Goal: Task Accomplishment & Management: Manage account settings

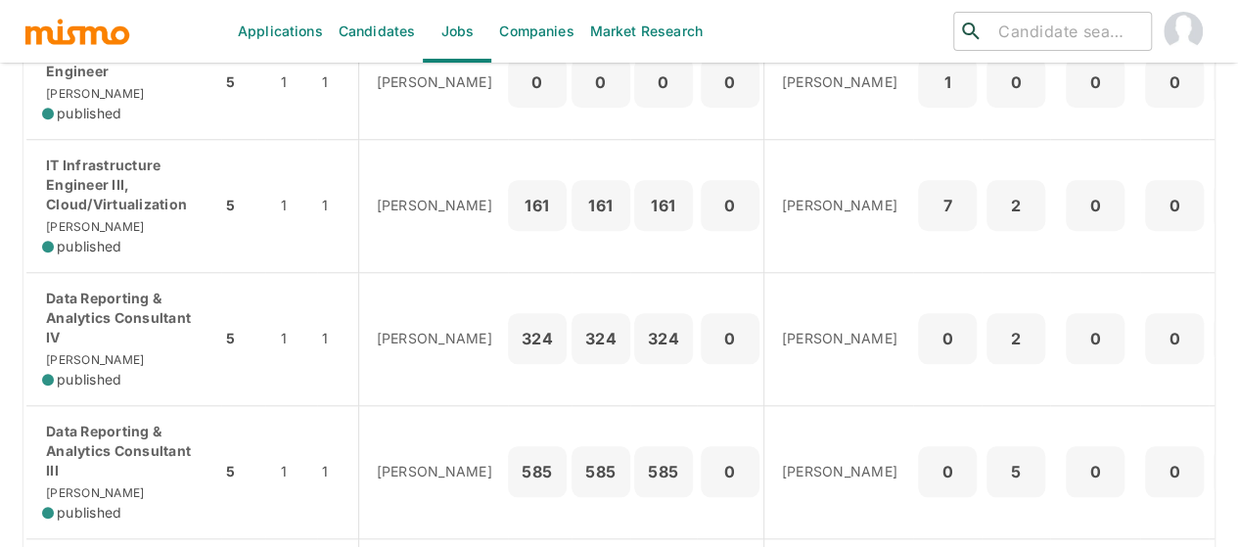
scroll to position [881, 0]
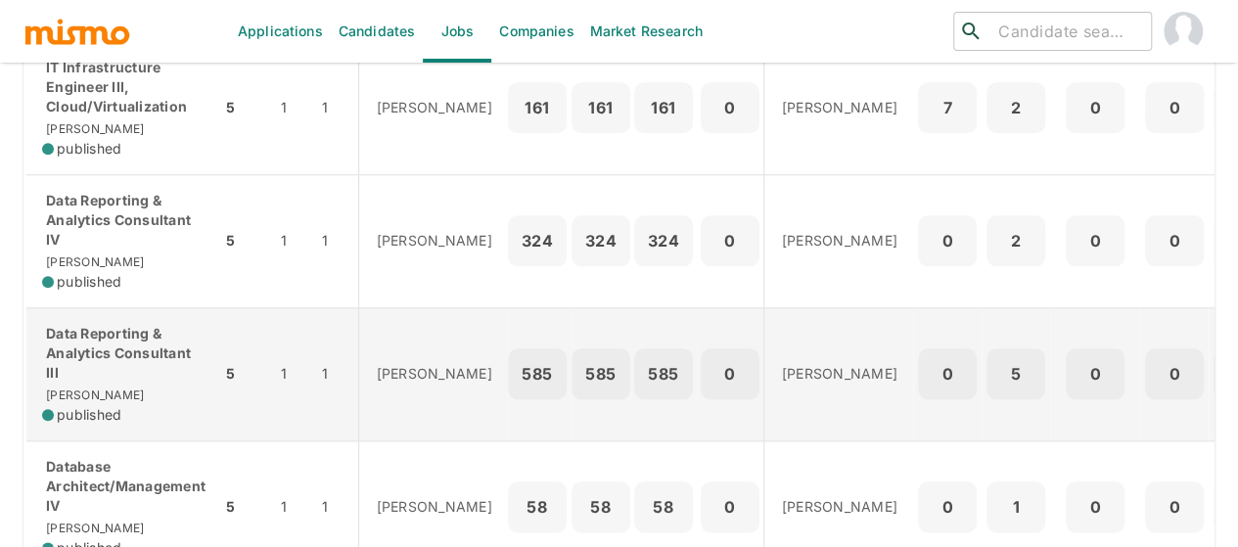
click at [130, 346] on p "Data Reporting & Analytics Consultant III" at bounding box center [123, 353] width 163 height 59
click at [88, 324] on p "Data Reporting & Analytics Consultant III" at bounding box center [123, 353] width 163 height 59
click at [98, 348] on p "Data Reporting & Analytics Consultant III" at bounding box center [123, 353] width 163 height 59
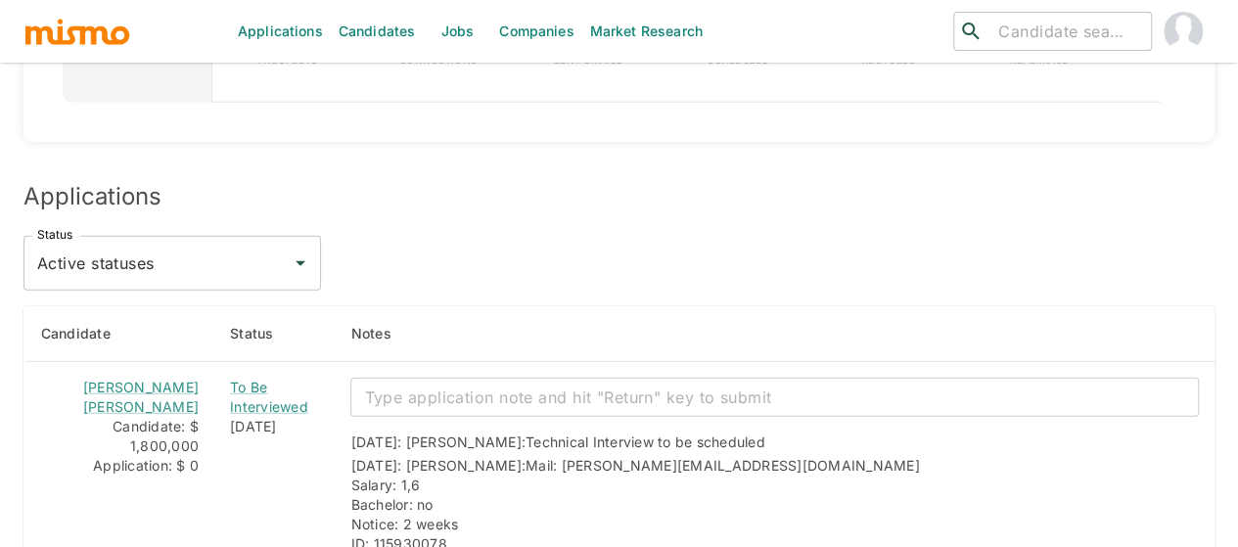
scroll to position [2544, 0]
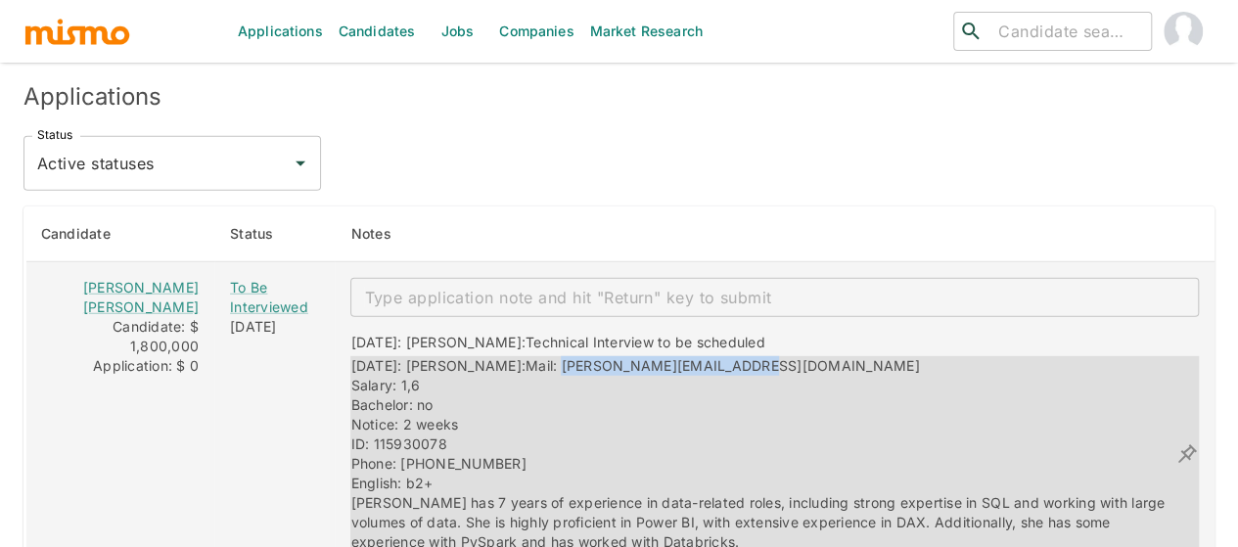
drag, startPoint x: 726, startPoint y: 308, endPoint x: 509, endPoint y: 322, distance: 217.7
click at [509, 356] on div "09/09/2025: Kaiser: Mail: Amanda.sangra26@gmail.com Salary: 1,6 Bachelor: no No…" at bounding box center [762, 454] width 825 height 196
copy span "Amanda.sangra26@gmail.com"
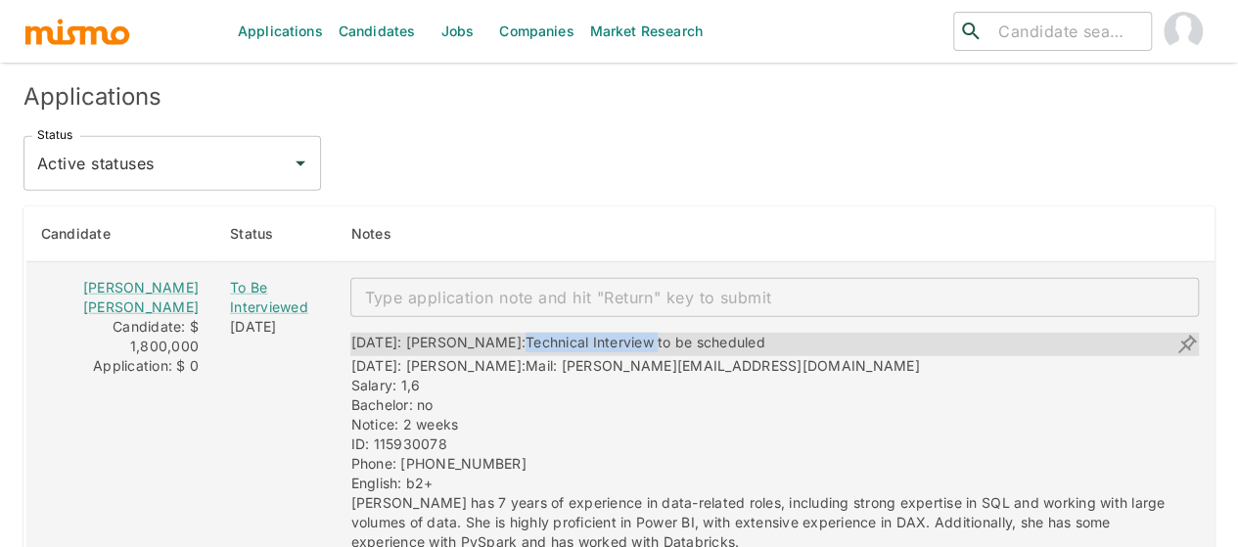
drag, startPoint x: 601, startPoint y: 295, endPoint x: 469, endPoint y: 289, distance: 132.2
click at [526, 334] on span "Technical Interview to be scheduled" at bounding box center [646, 342] width 240 height 17
copy span "Technical Interview"
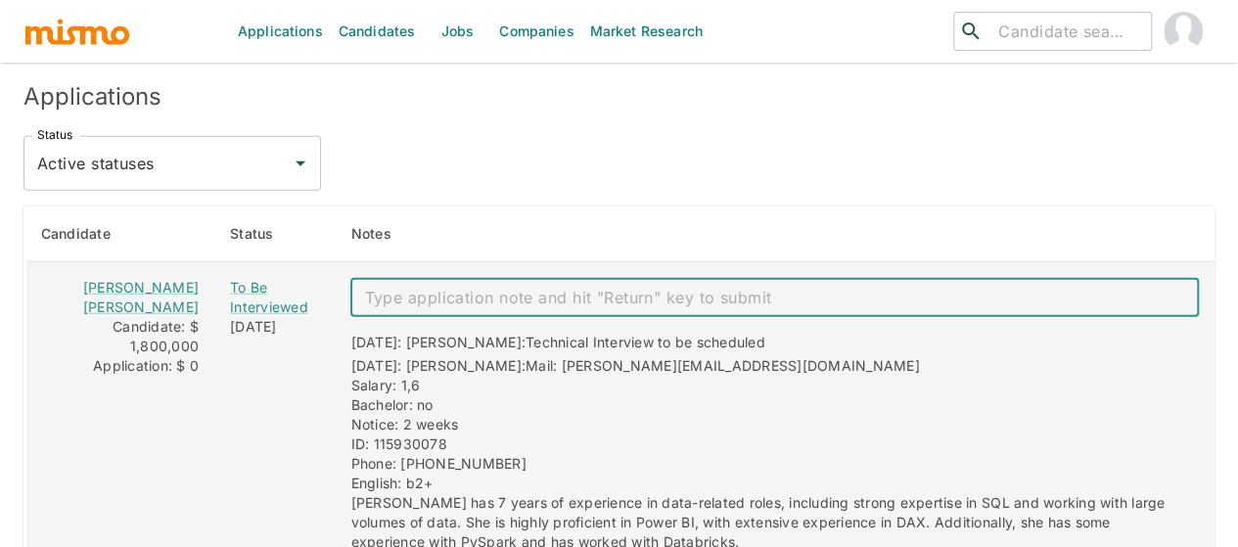
click at [466, 287] on textarea "enhanced table" at bounding box center [774, 298] width 821 height 23
paste textarea "Technical Interview"
type textarea "Technical Interview 09/12"
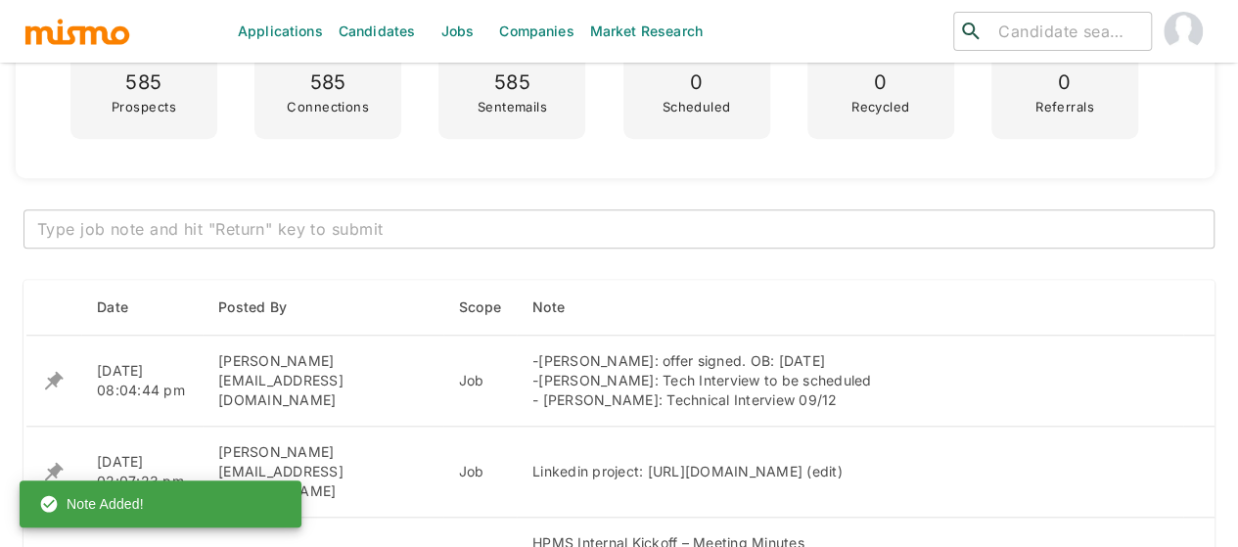
scroll to position [685, 0]
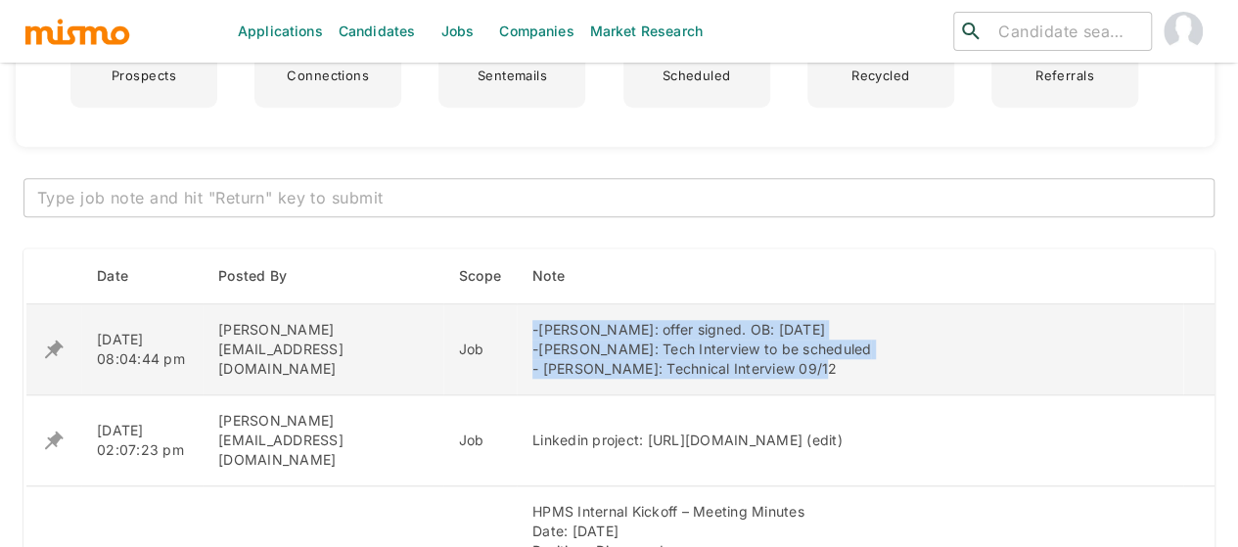
drag, startPoint x: 746, startPoint y: 369, endPoint x: 456, endPoint y: 328, distance: 292.6
click at [517, 328] on td "-Daniel Leon: offer signed. OB: 20 Oct. -Amanda Sanchez: Tech Interview to be s…" at bounding box center [850, 349] width 666 height 91
copy div "-Daniel Leon: offer signed. OB: 20 Oct. -Amanda Sanchez: Tech Interview to be s…"
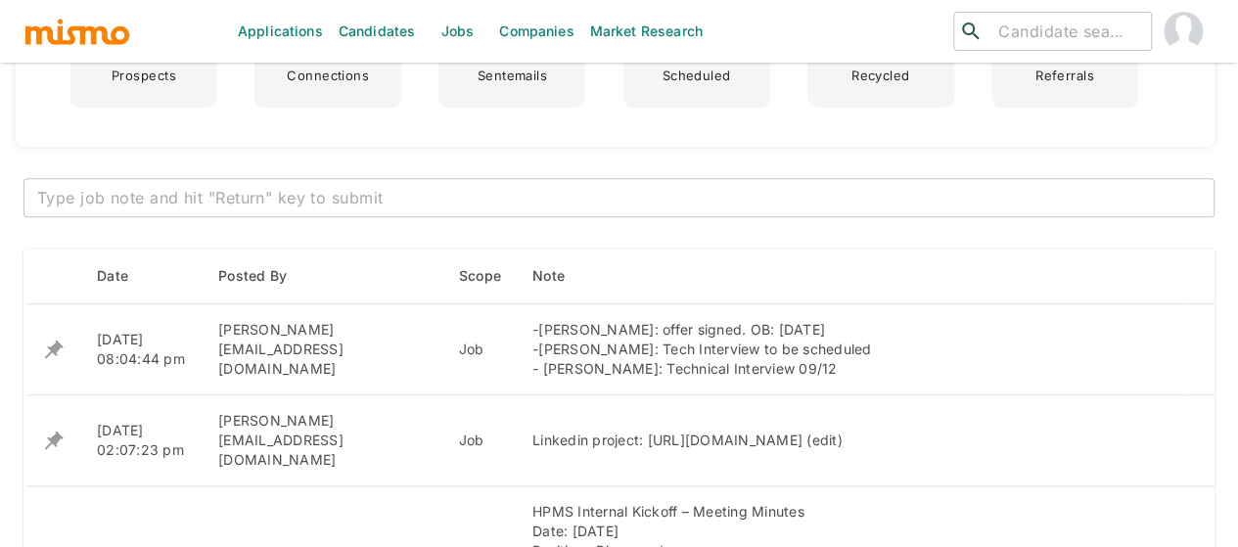
click at [307, 198] on textarea at bounding box center [619, 198] width 1164 height 23
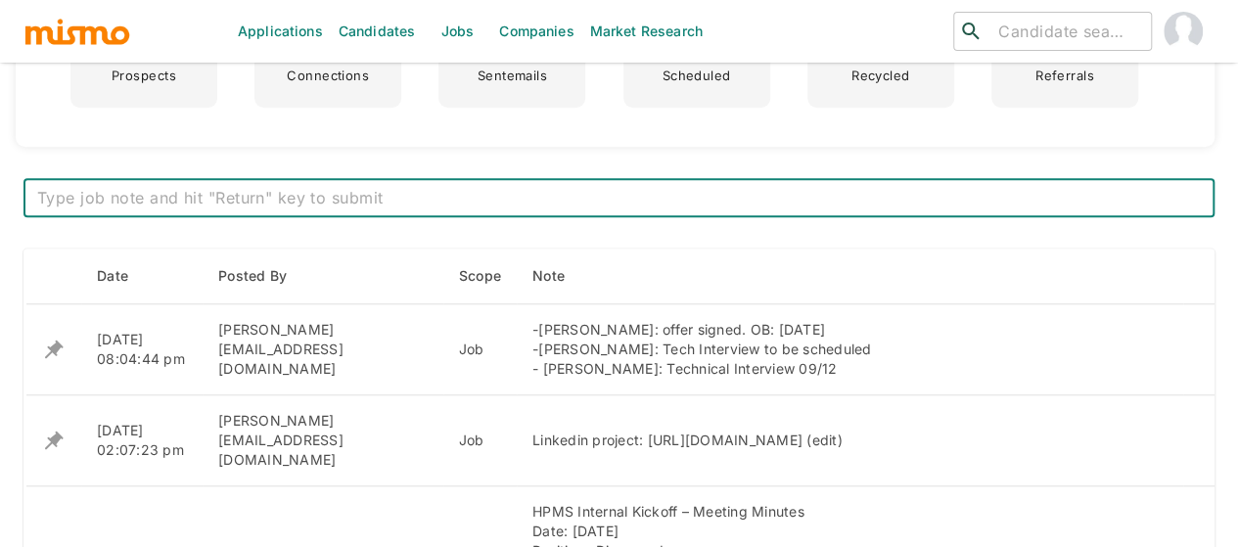
paste textarea "-Daniel Leon: offer signed. OB: 20 Oct. -Amanda Sanchez: Tech Interview to be s…"
type textarea "-Daniel Leon: offer signed. OB: 20 Oct. - Mariel Marin and Amanda Sanchez: Tech…"
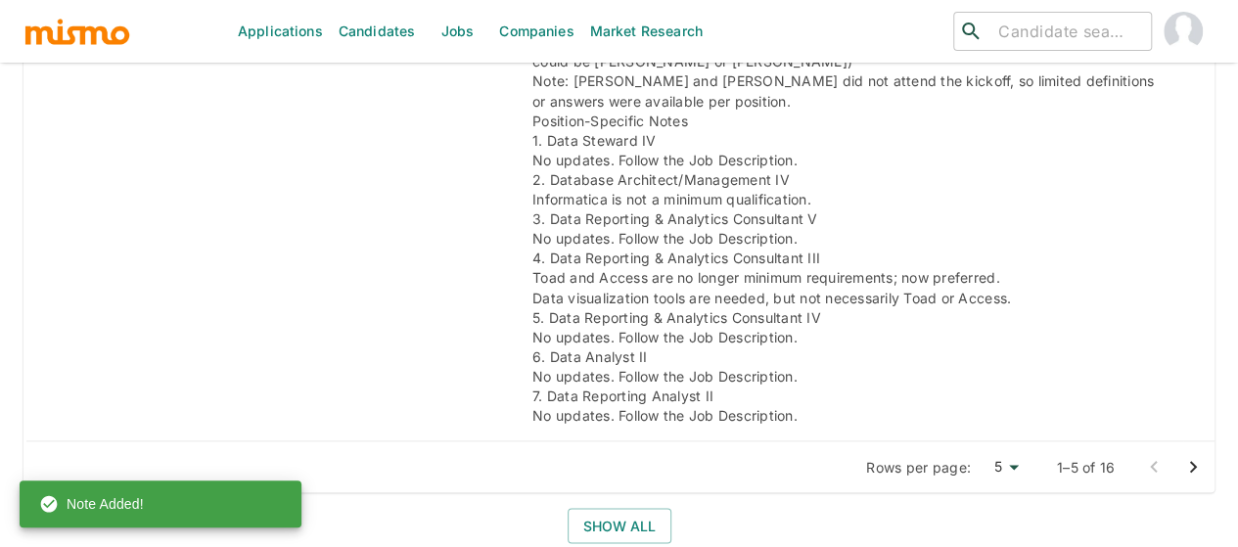
scroll to position [1859, 0]
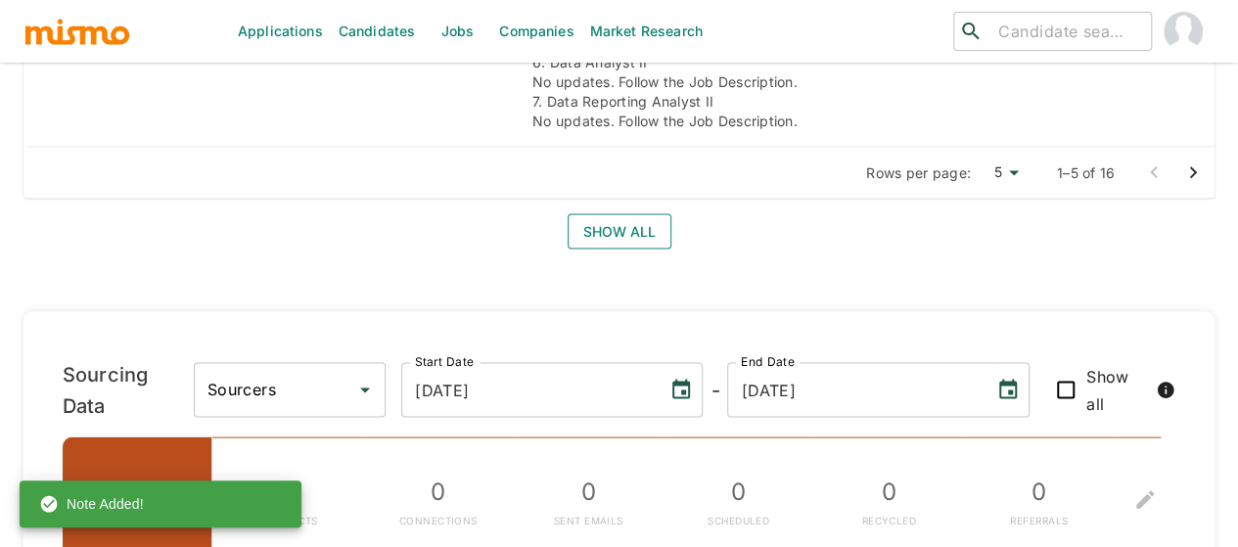
click at [636, 214] on button "Show all" at bounding box center [620, 232] width 104 height 36
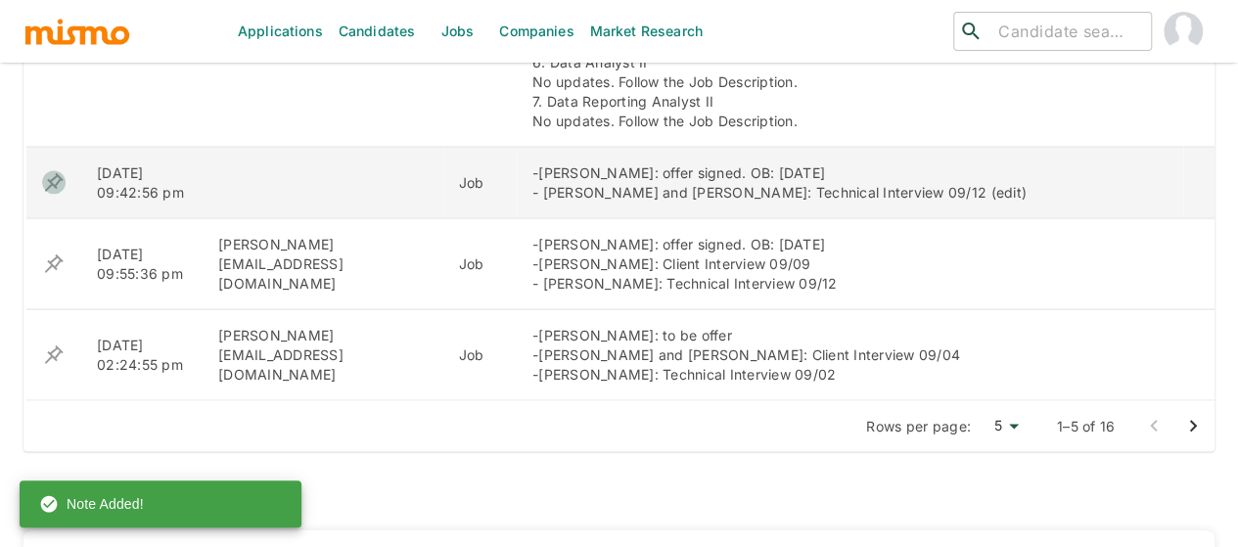
click at [53, 173] on icon "enhanced table" at bounding box center [54, 182] width 19 height 19
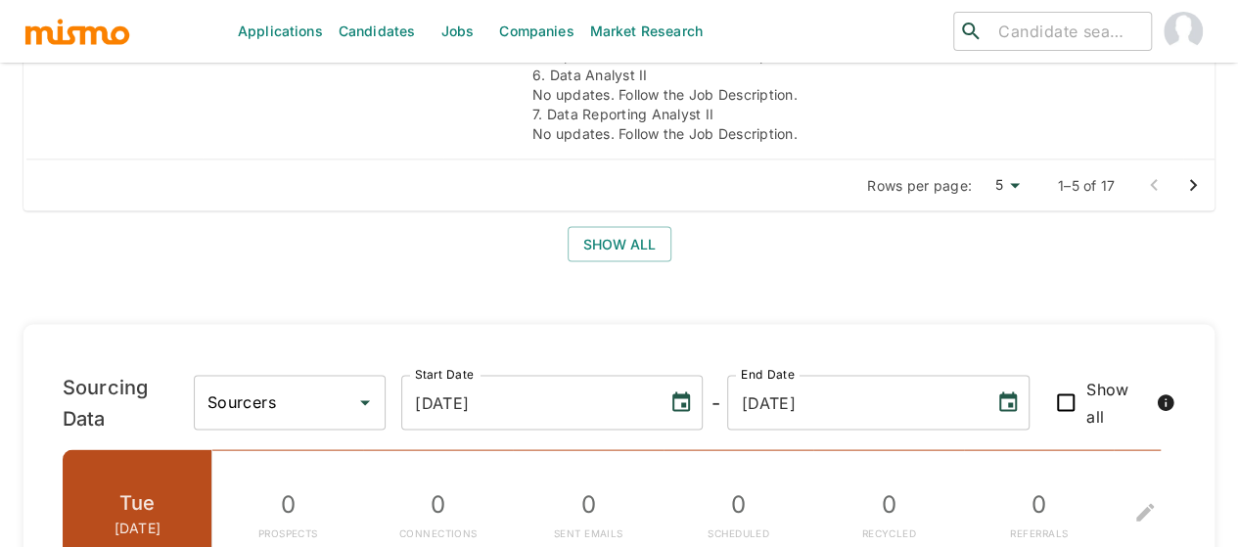
scroll to position [1879, 0]
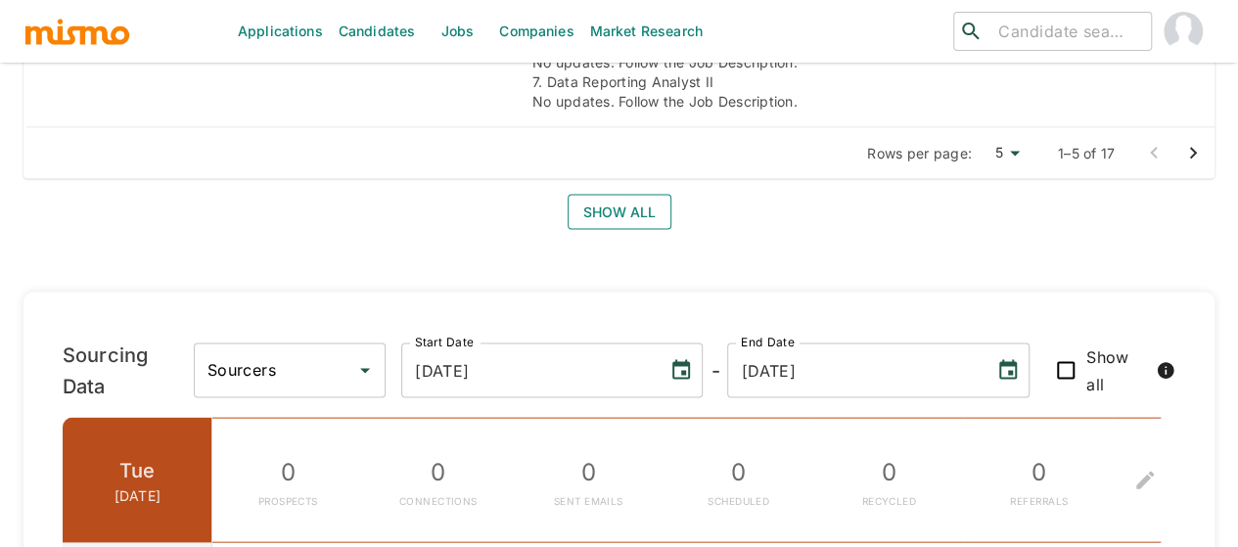
click at [624, 195] on button "Show all" at bounding box center [620, 213] width 104 height 36
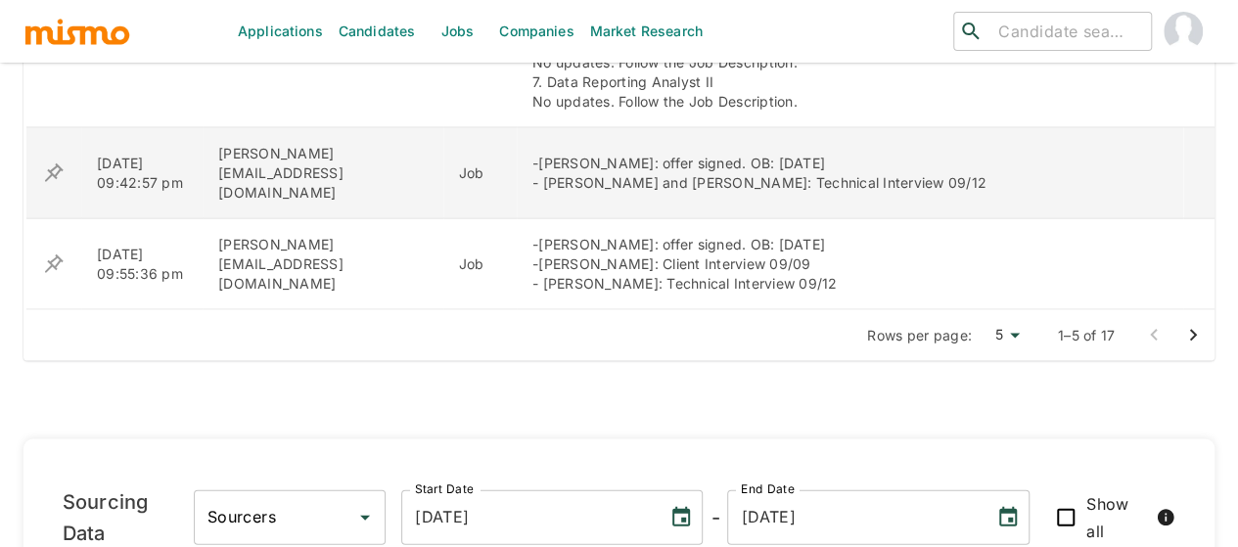
click at [52, 161] on icon "enhanced table" at bounding box center [53, 172] width 23 height 23
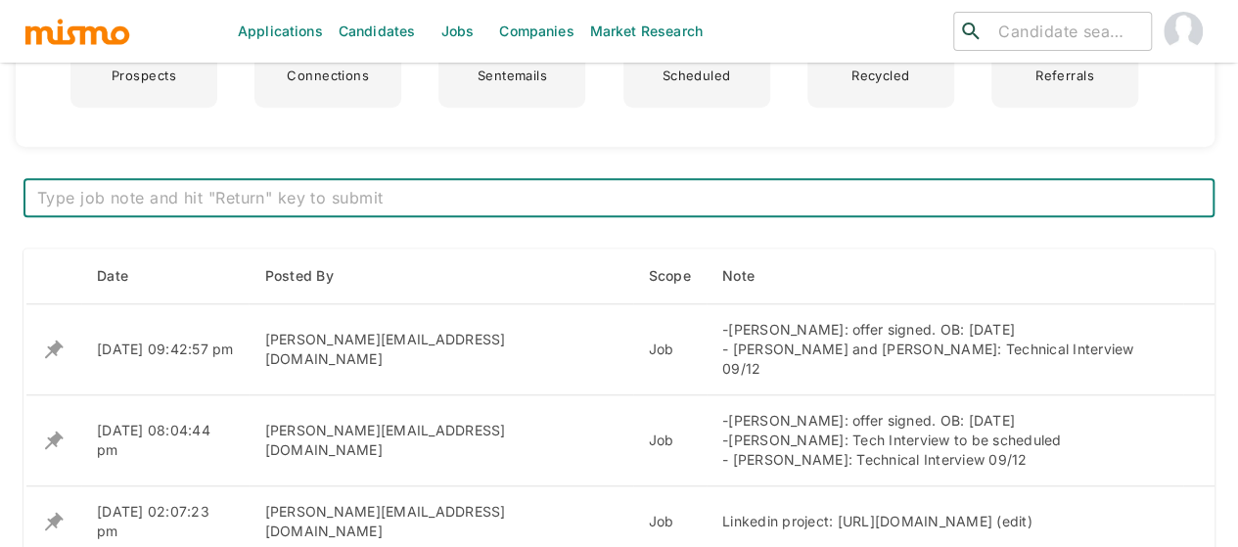
scroll to position [783, 0]
